Goal: Information Seeking & Learning: Learn about a topic

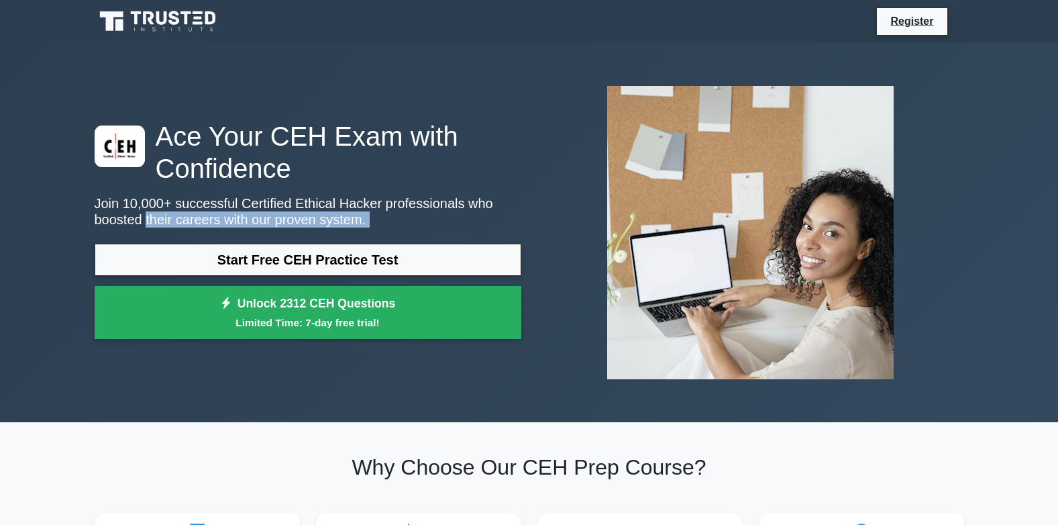
drag, startPoint x: 154, startPoint y: 5, endPoint x: 21, endPoint y: 229, distance: 259.7
click at [21, 229] on div "Ace Your CEH Exam with Confidence Join 10,000+ successful Certified Ethical Hac…" at bounding box center [529, 232] width 1058 height 379
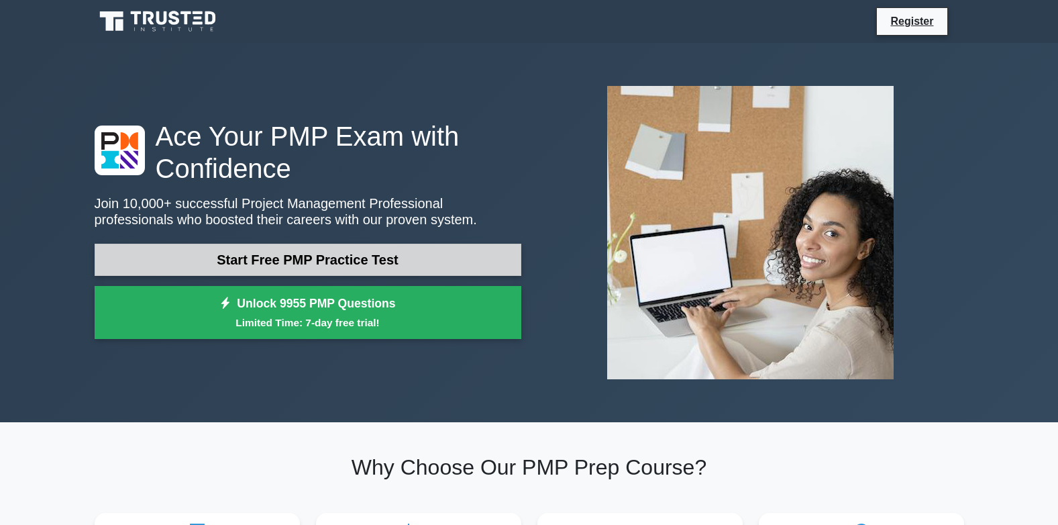
click at [240, 250] on link "Start Free PMP Practice Test" at bounding box center [308, 260] width 427 height 32
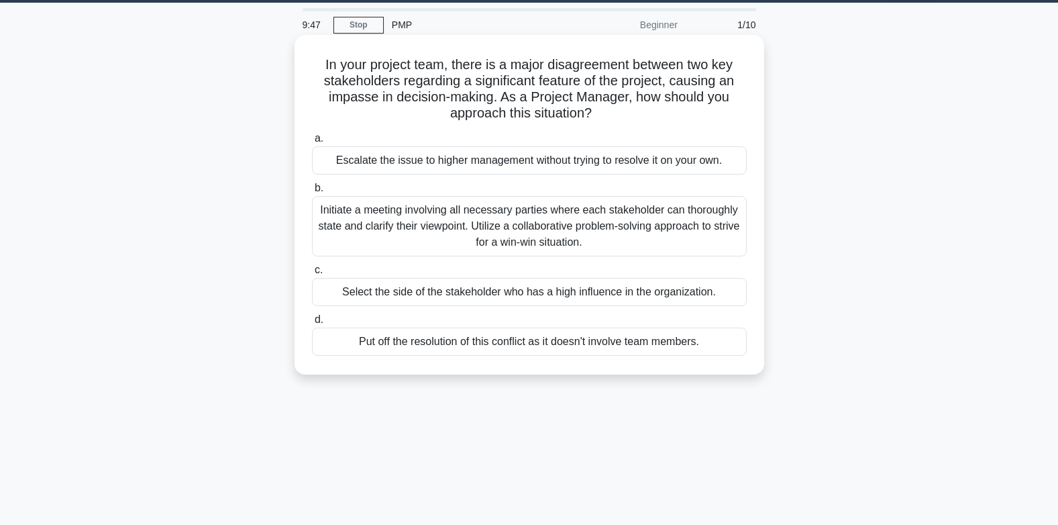
scroll to position [67, 0]
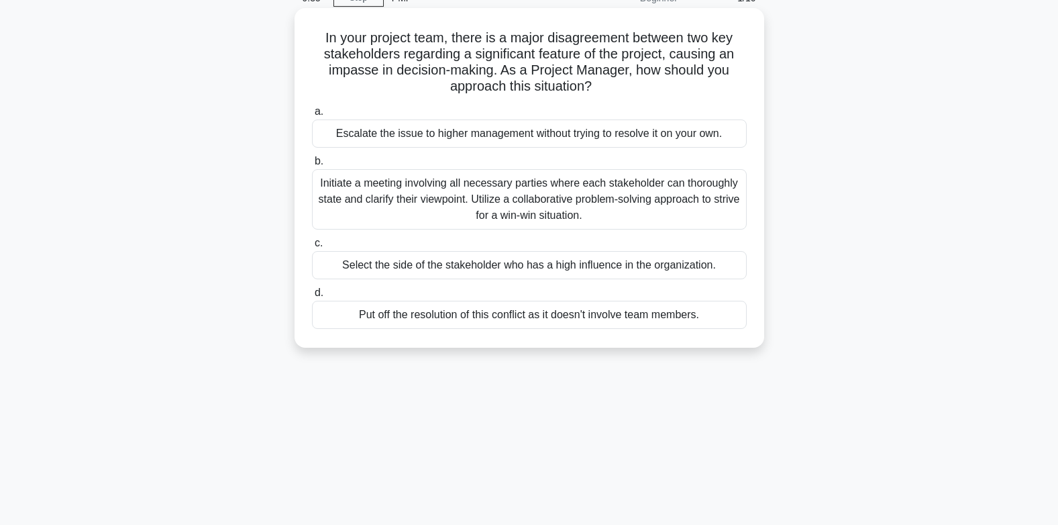
click at [395, 309] on div "Put off the resolution of this conflict as it doesn't involve team members." at bounding box center [529, 315] width 435 height 28
click at [312, 297] on input "d. Put off the resolution of this conflict as it doesn't involve team members." at bounding box center [312, 293] width 0 height 9
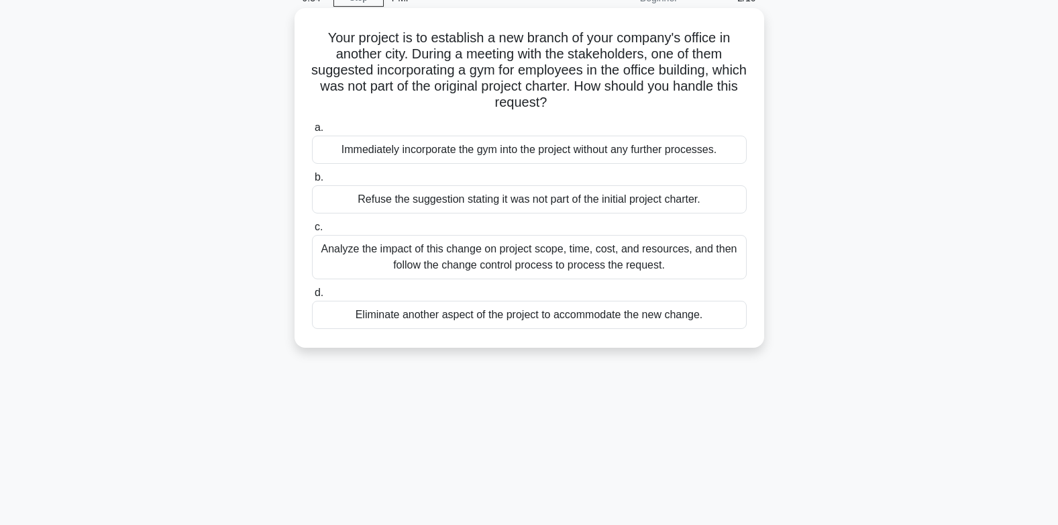
scroll to position [0, 0]
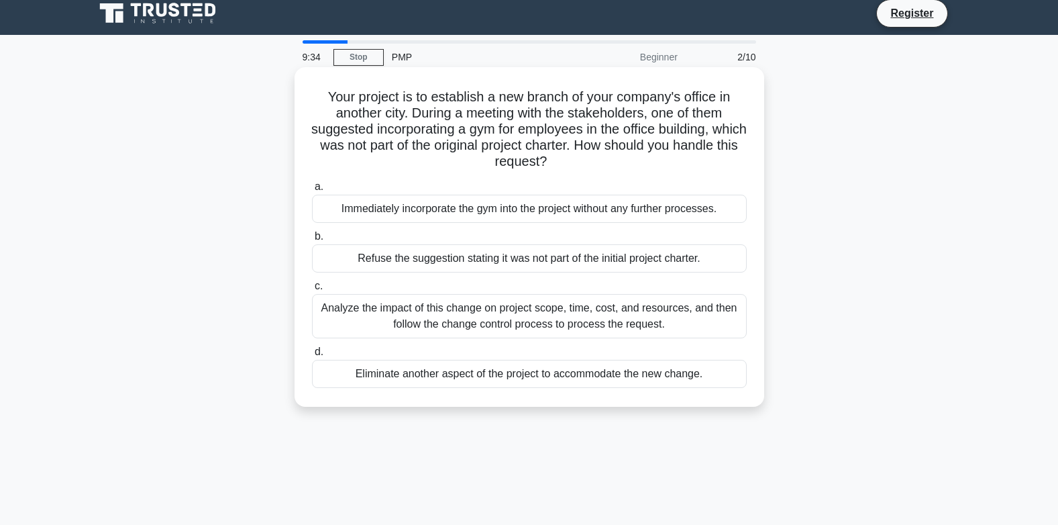
click at [391, 309] on div "a. Immediately incorporate the gym into the project without any further process…" at bounding box center [529, 283] width 451 height 215
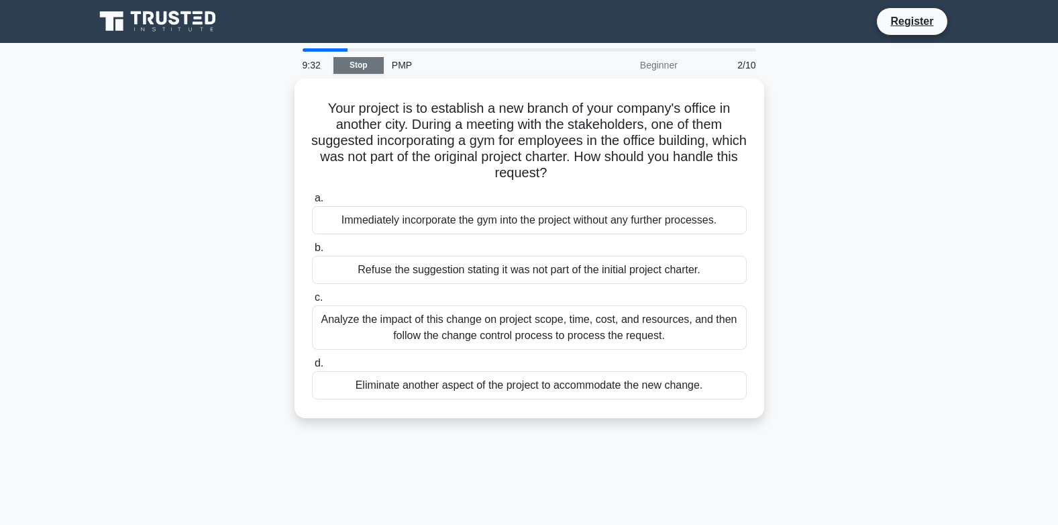
click at [361, 67] on link "Stop" at bounding box center [359, 65] width 50 height 17
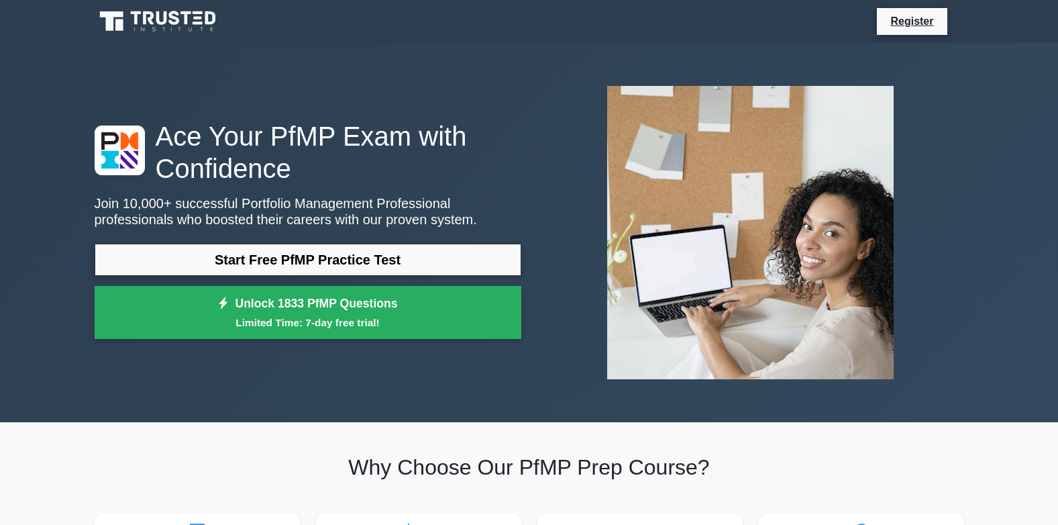
click at [664, 287] on img at bounding box center [751, 232] width 308 height 315
